Goal: Transaction & Acquisition: Purchase product/service

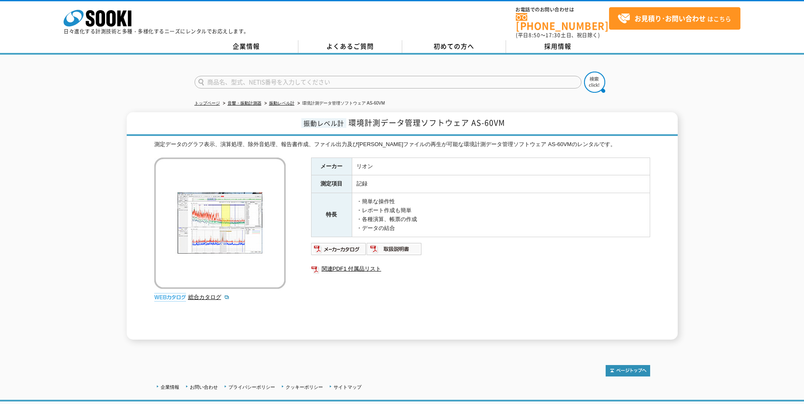
click at [337, 246] on img at bounding box center [339, 249] width 56 height 14
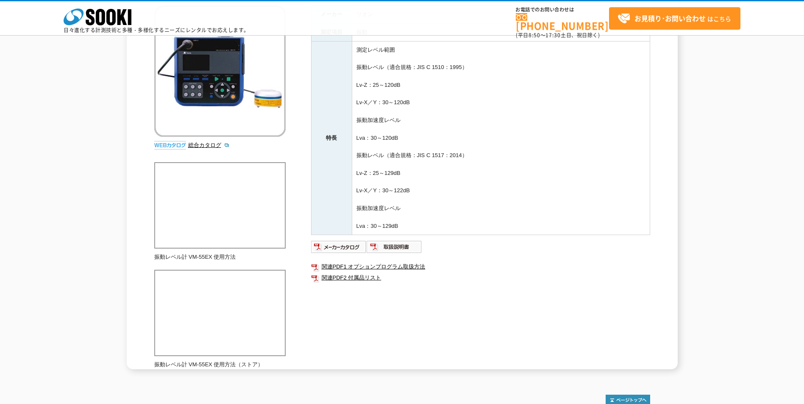
scroll to position [127, 0]
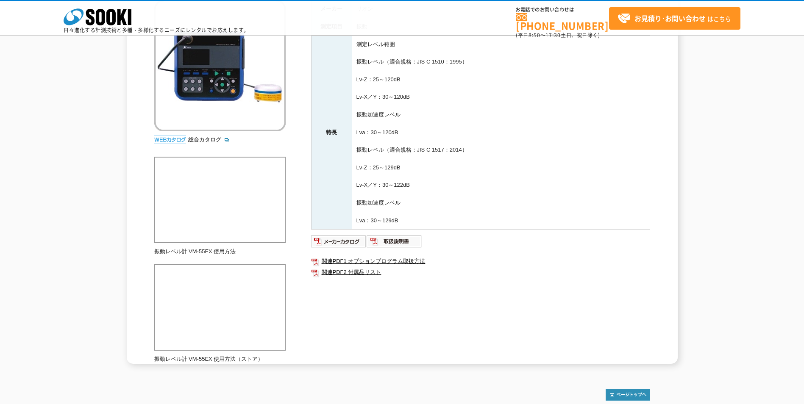
click at [338, 241] on img at bounding box center [339, 242] width 56 height 14
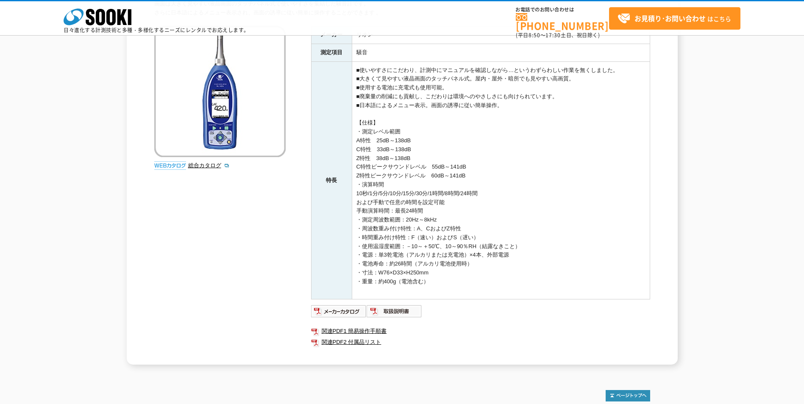
scroll to position [170, 0]
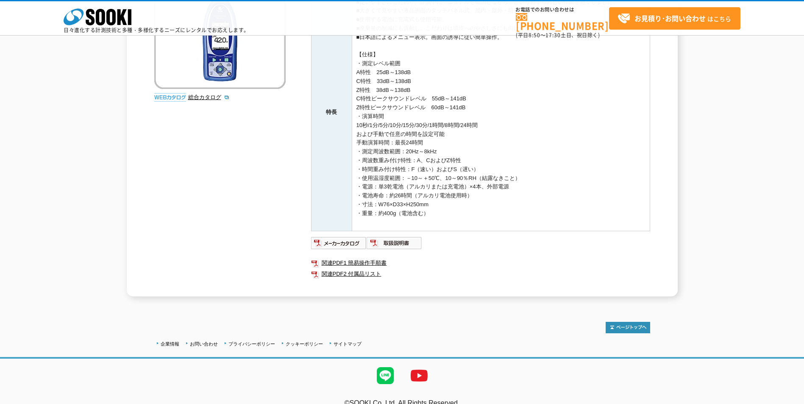
click at [337, 242] on img at bounding box center [339, 244] width 56 height 14
